Goal: Task Accomplishment & Management: Complete application form

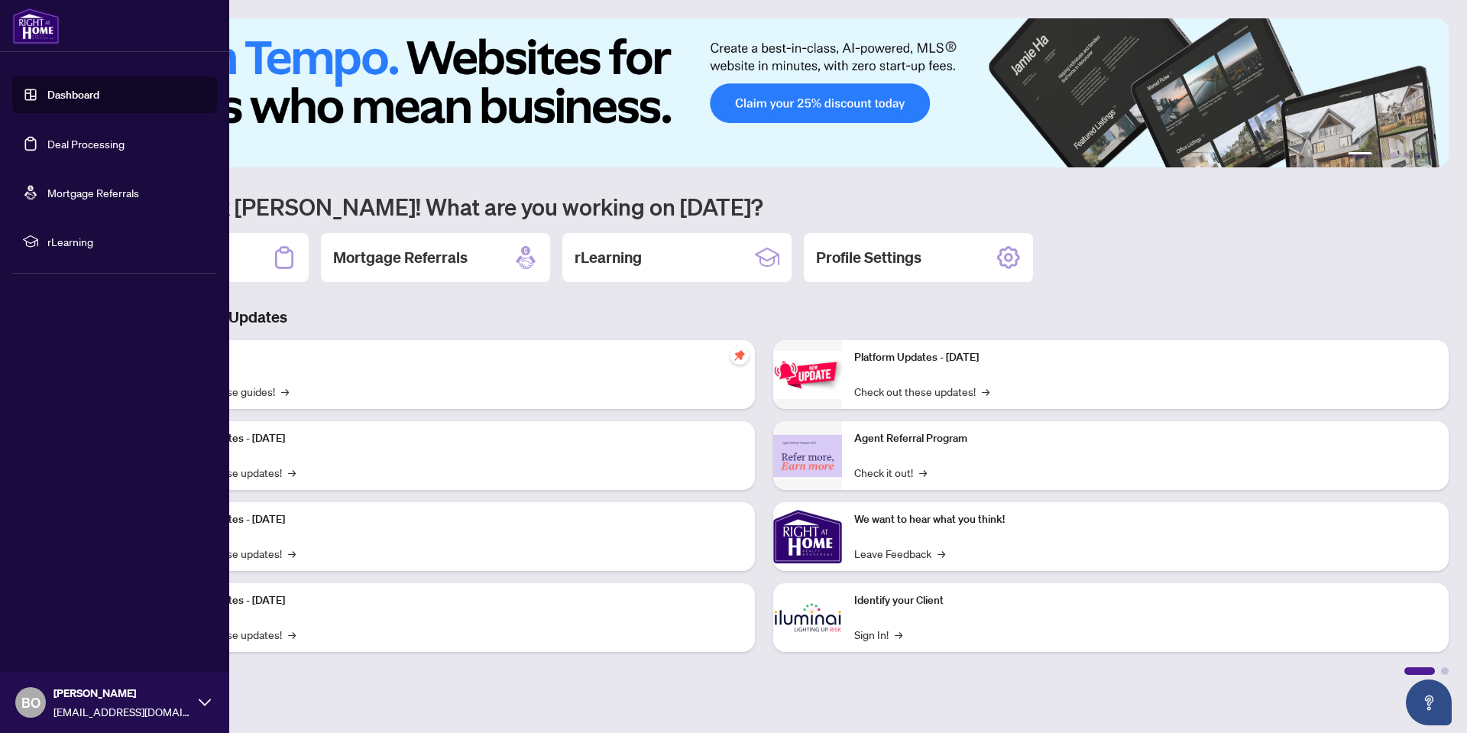
click at [82, 141] on link "Deal Processing" at bounding box center [85, 144] width 77 height 14
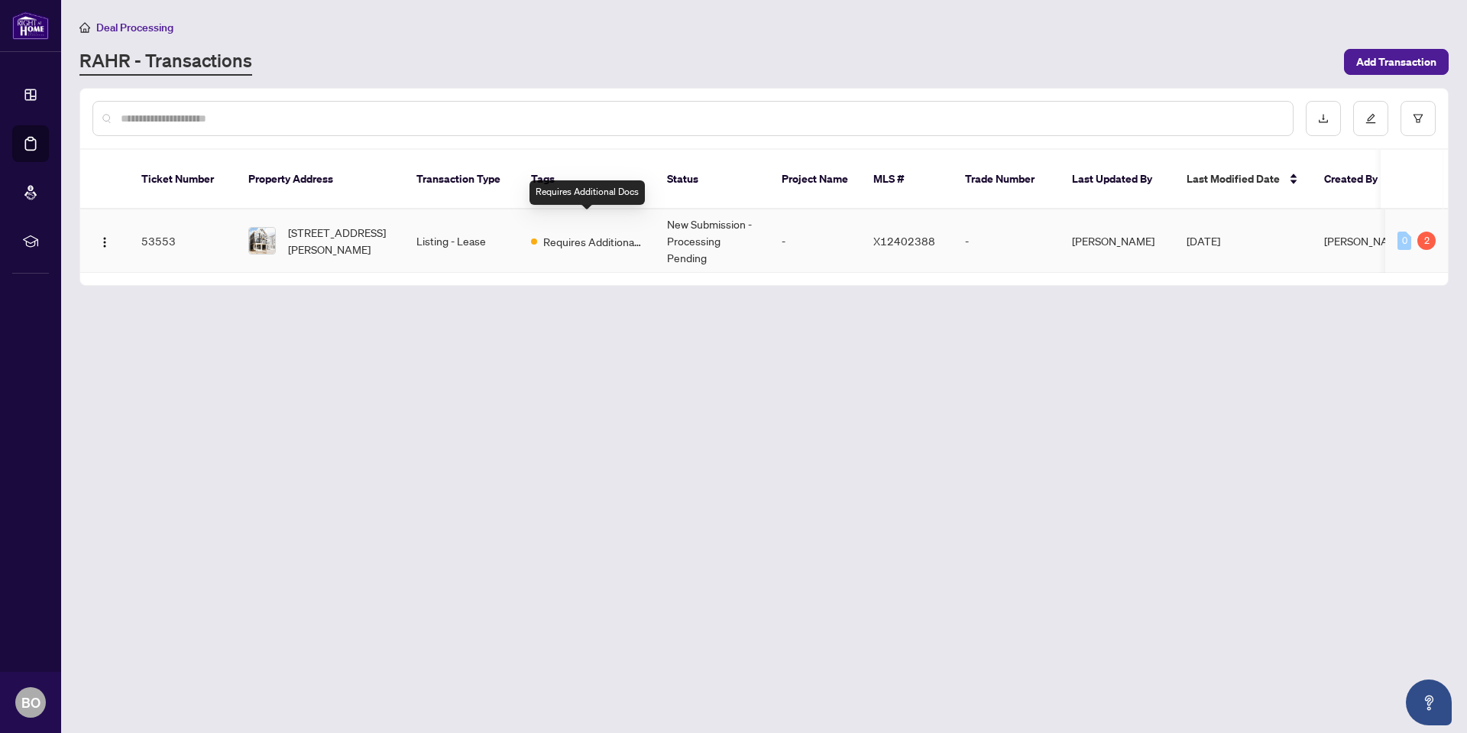
click at [582, 233] on span "Requires Additional Docs" at bounding box center [592, 241] width 99 height 17
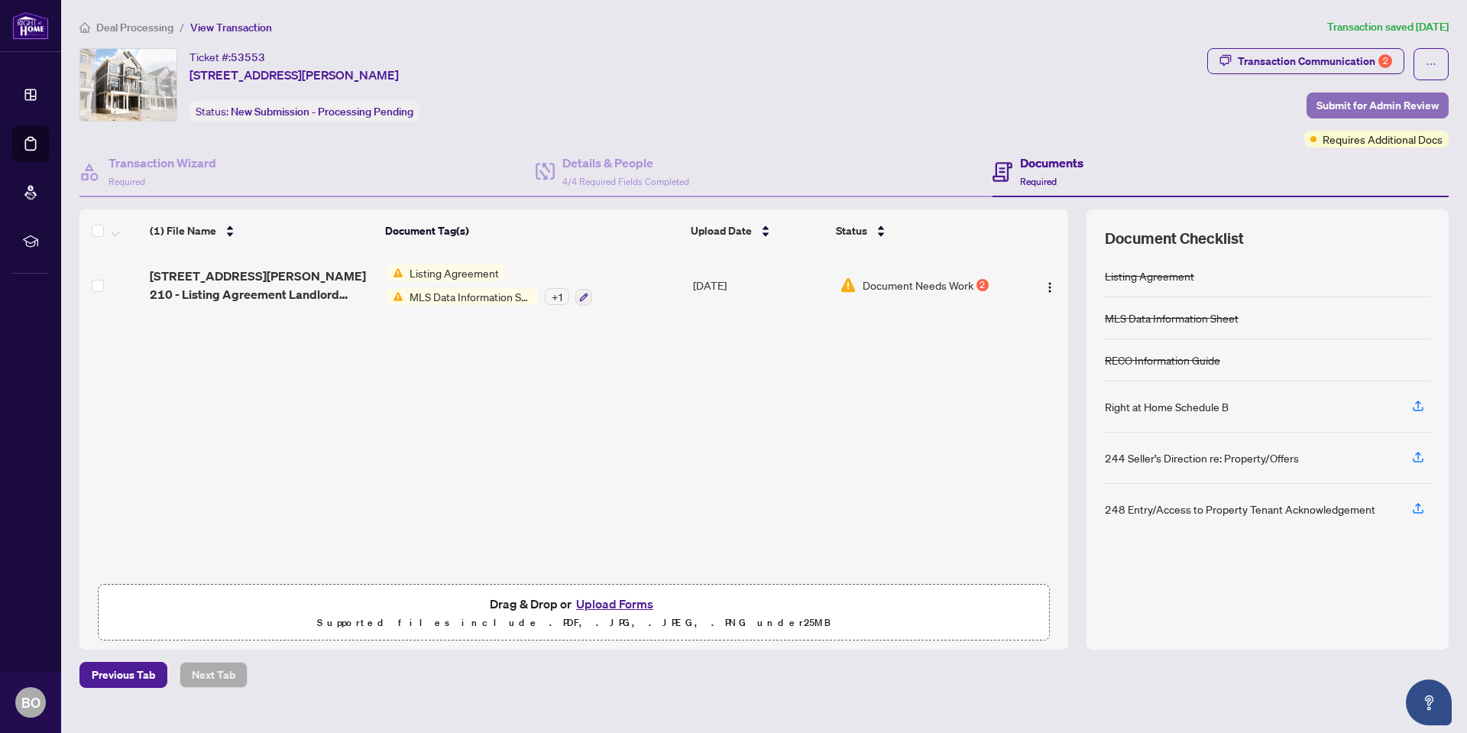
click at [1343, 105] on span "Submit for Admin Review" at bounding box center [1377, 105] width 122 height 24
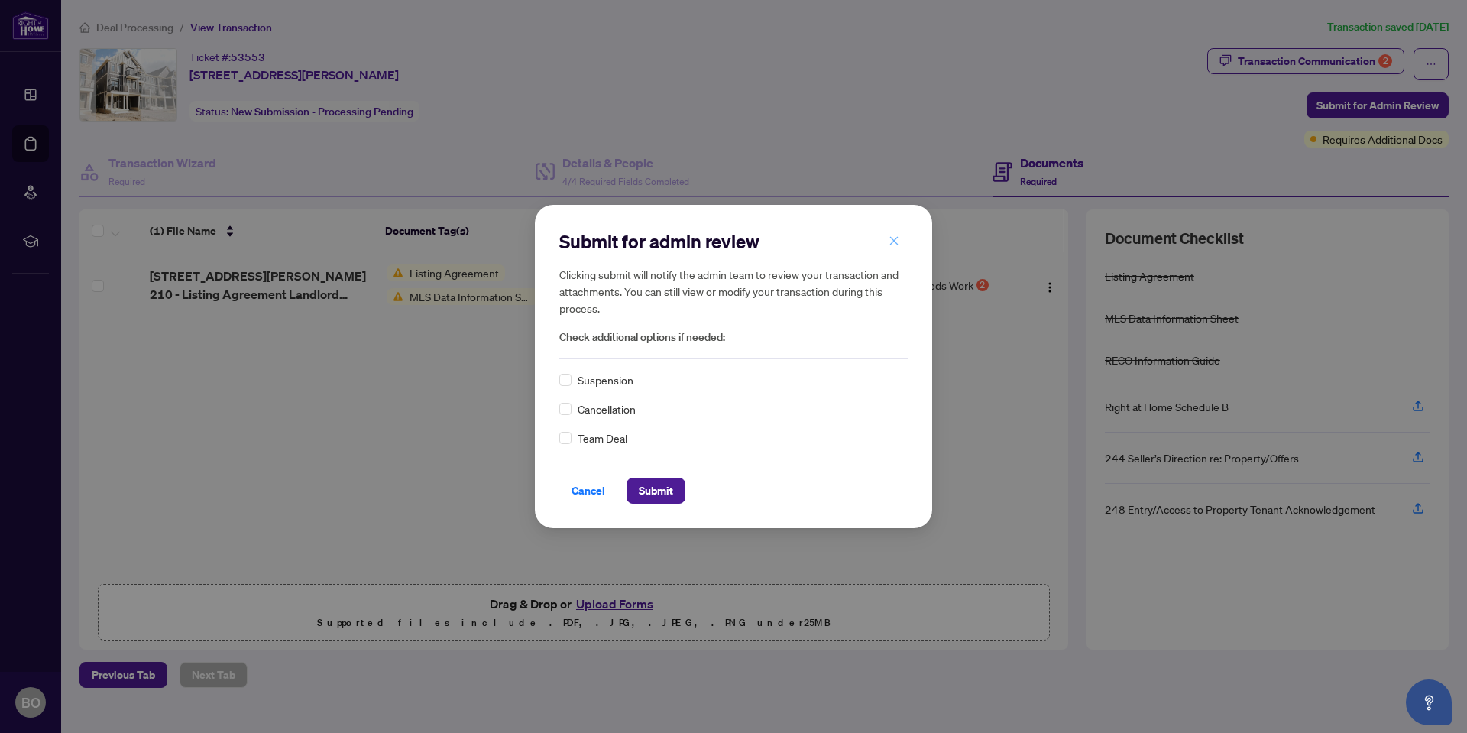
click at [891, 238] on icon "close" at bounding box center [893, 240] width 11 height 11
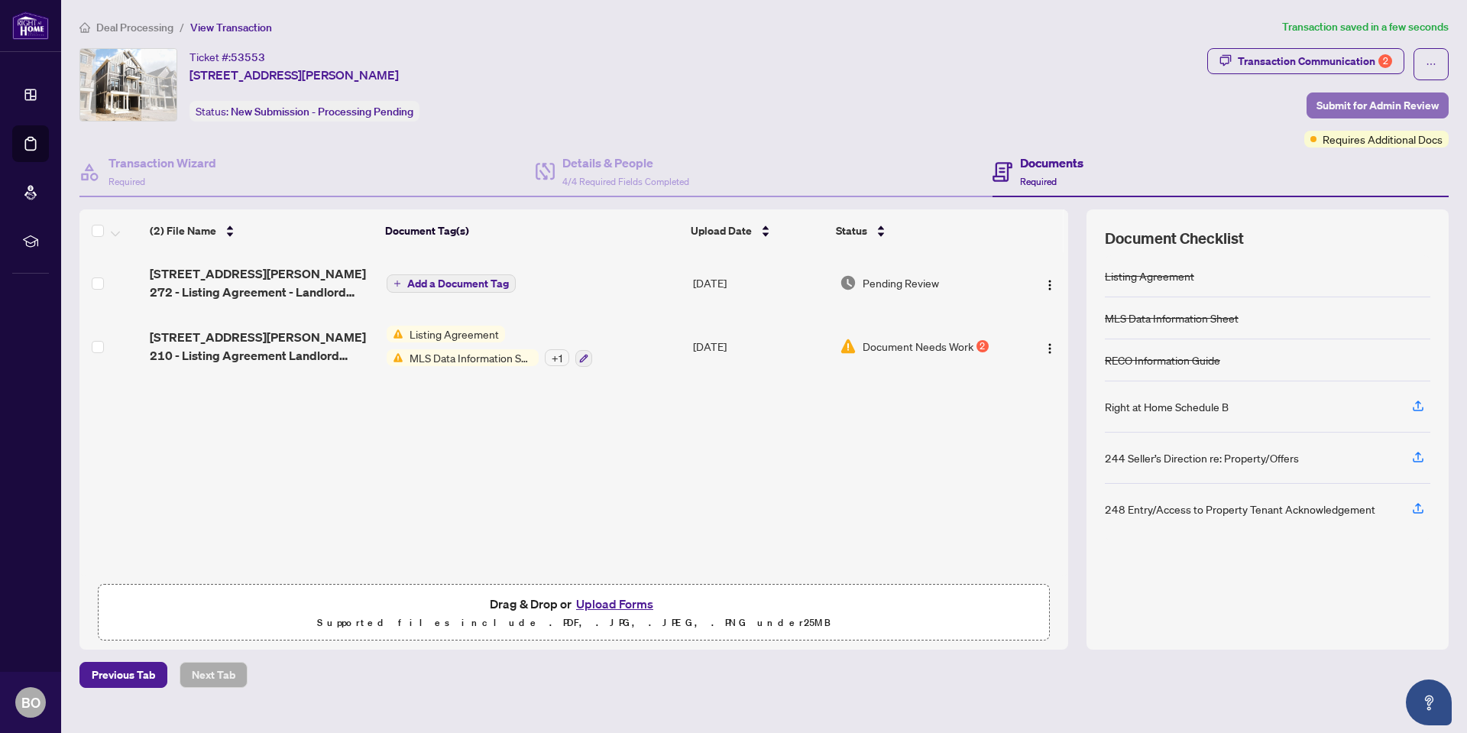
click at [1381, 104] on span "Submit for Admin Review" at bounding box center [1377, 105] width 122 height 24
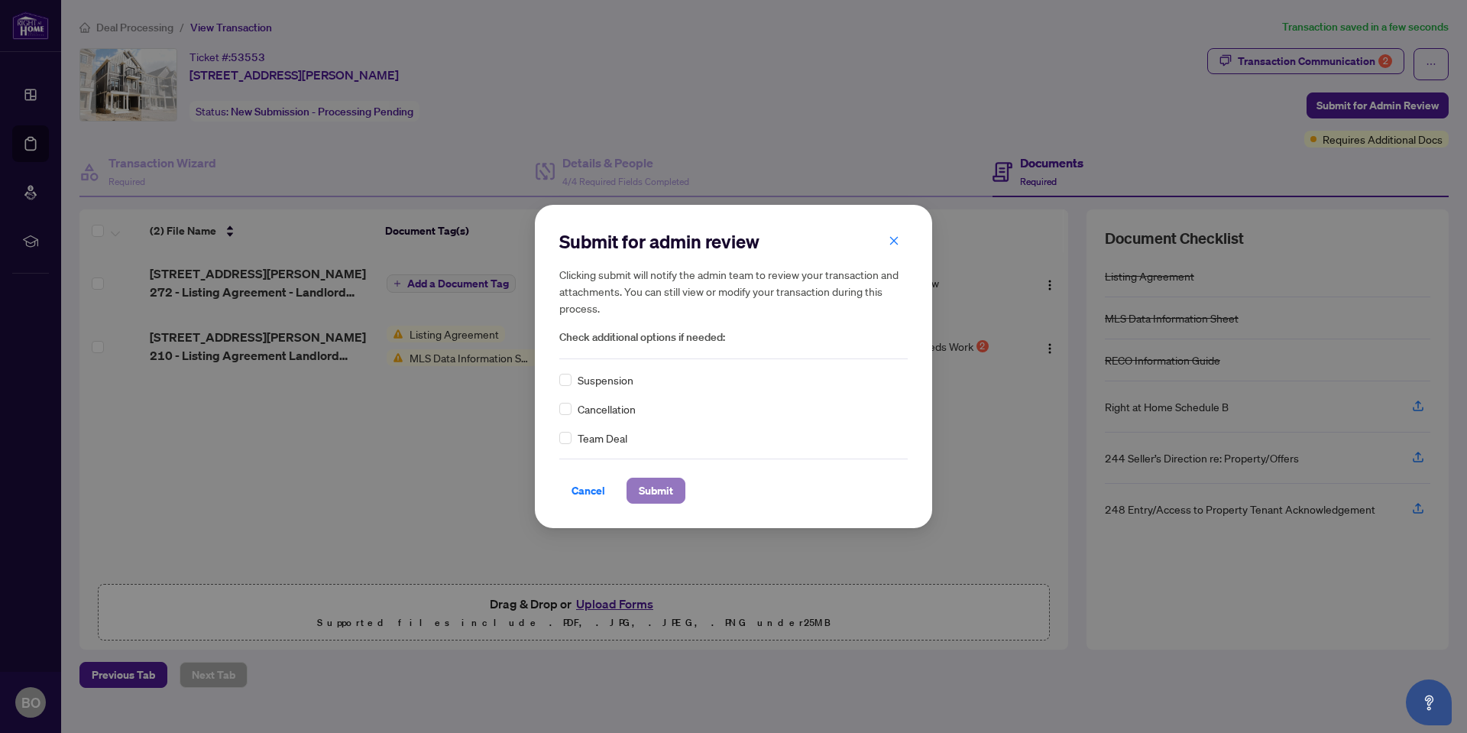
click at [665, 492] on span "Submit" at bounding box center [656, 490] width 34 height 24
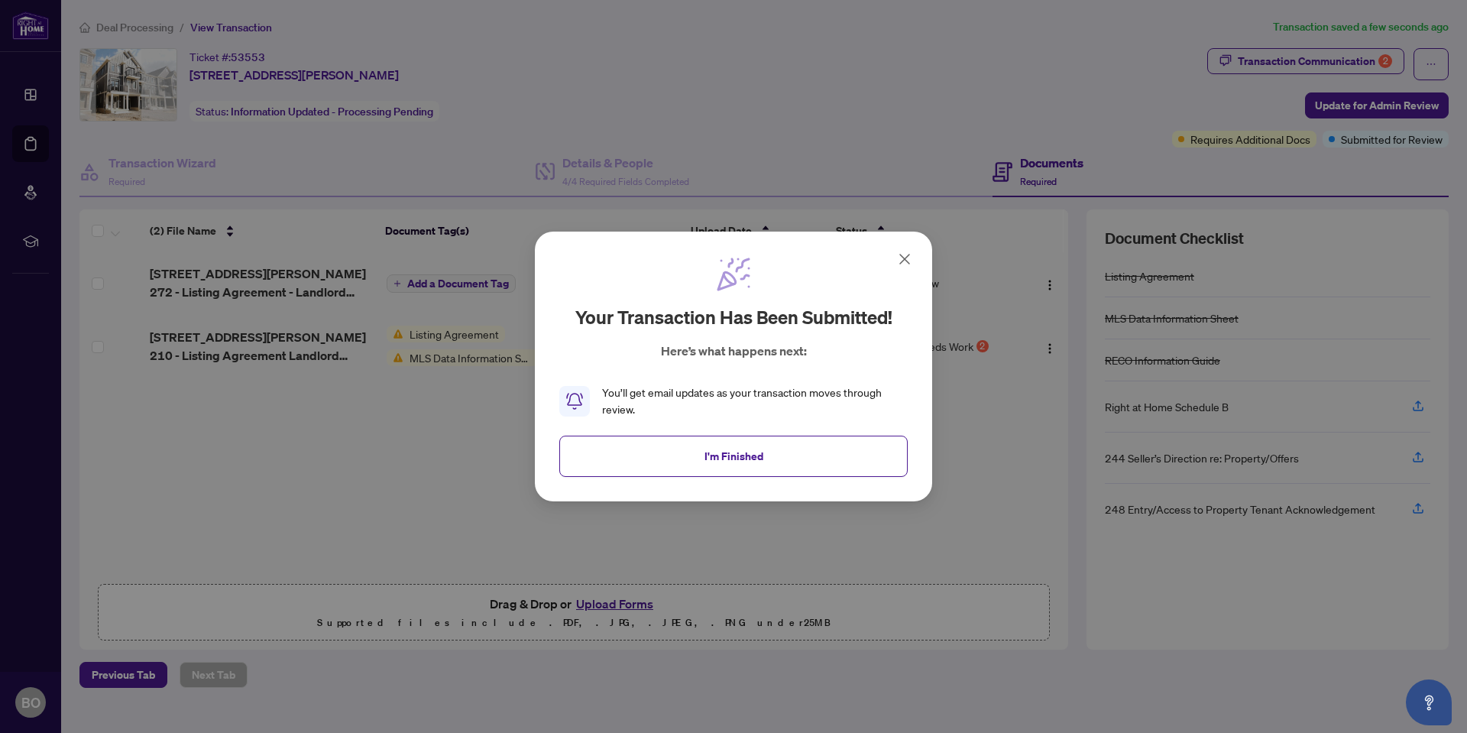
click at [904, 254] on icon at bounding box center [904, 259] width 18 height 18
